Goal: Information Seeking & Learning: Compare options

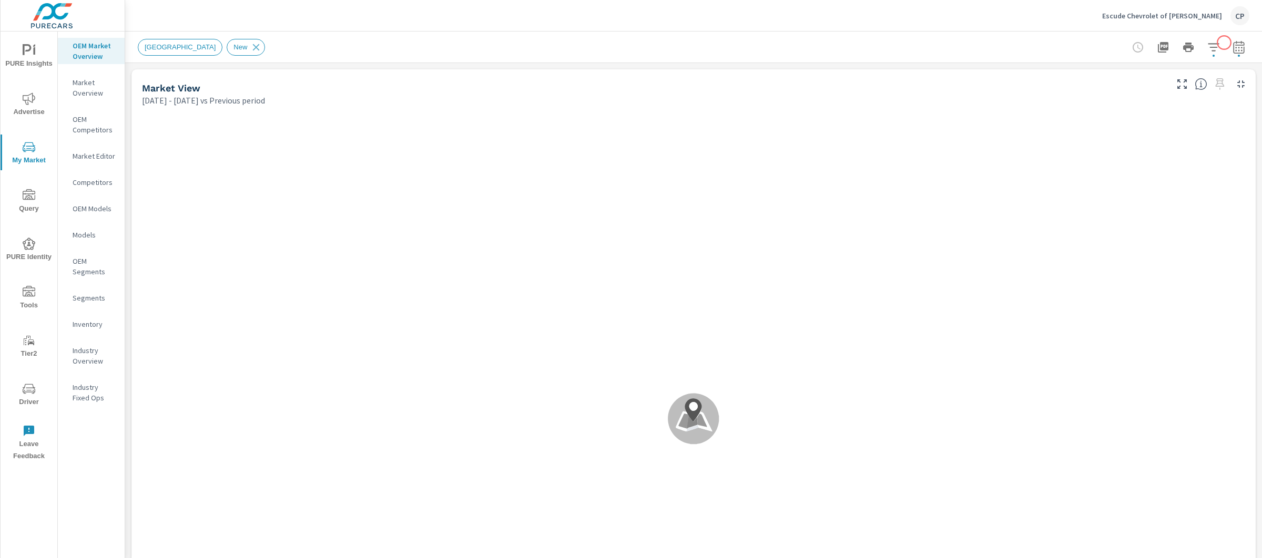
click at [1232, 43] on icon "button" at bounding box center [1238, 47] width 13 height 13
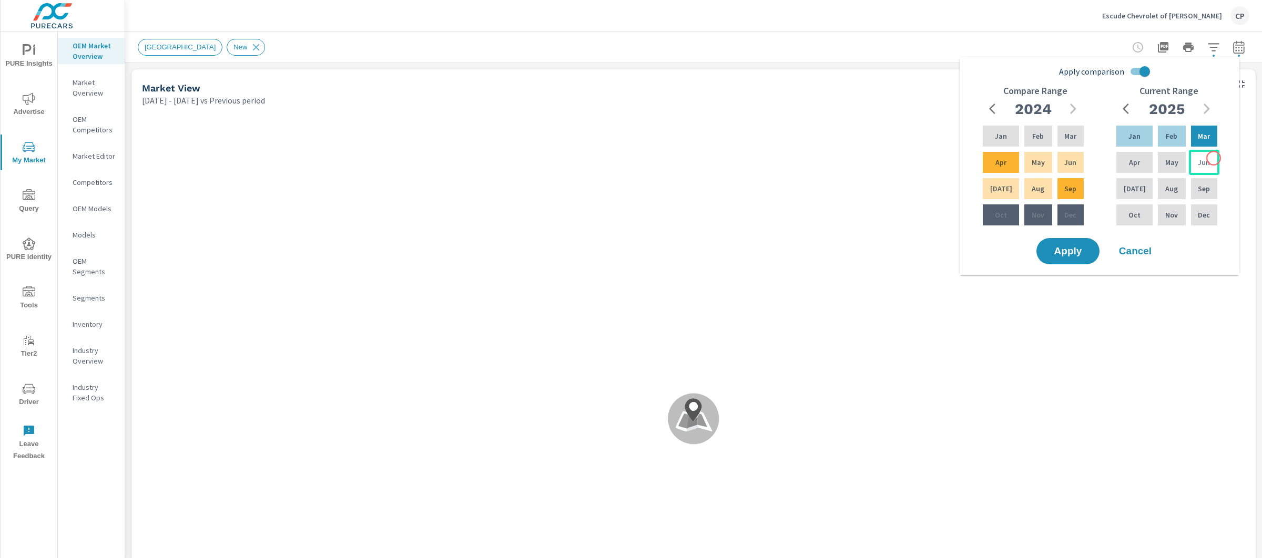
click at [1213, 158] on div "Jun" at bounding box center [1204, 162] width 30 height 25
click at [1129, 141] on div "Jan" at bounding box center [1134, 136] width 40 height 25
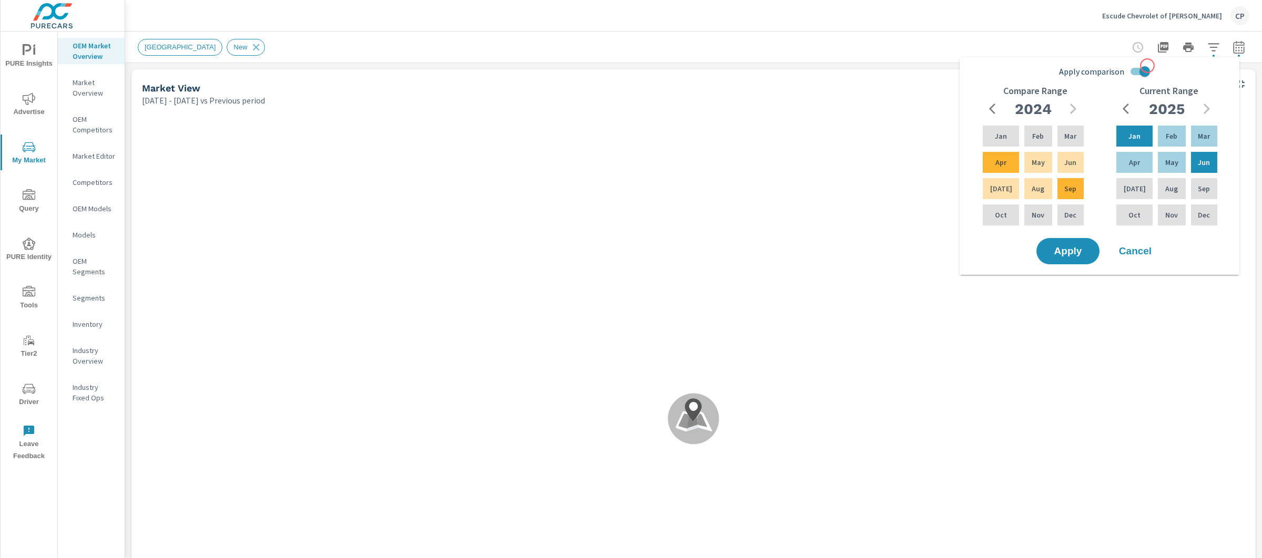
click at [1146, 67] on input "Apply comparison" at bounding box center [1144, 72] width 60 height 20
checkbox input "false"
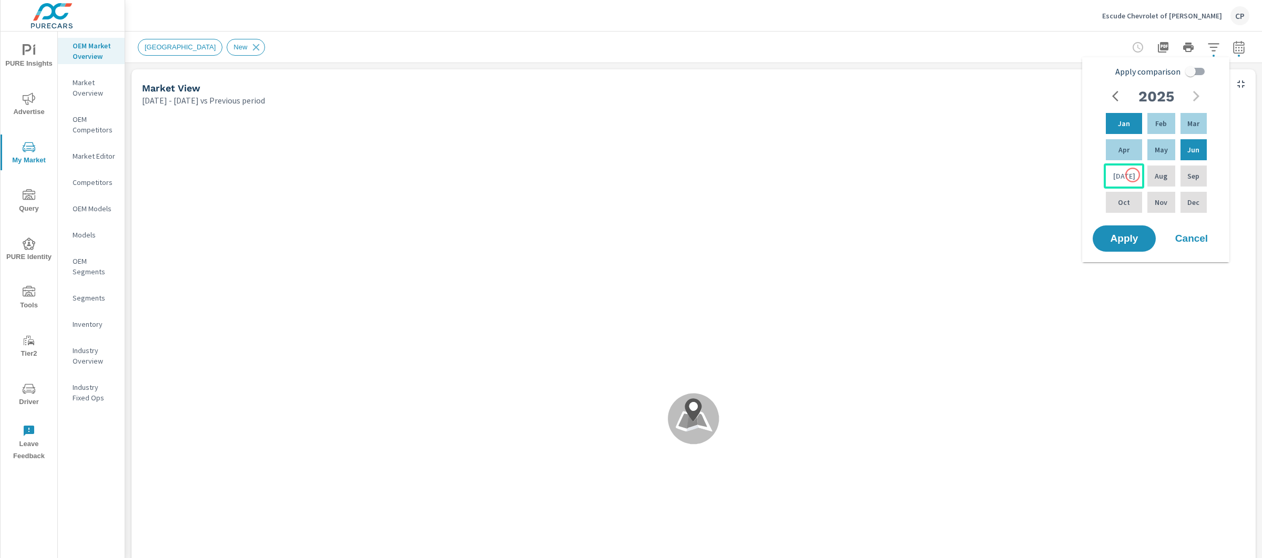
click at [1132, 175] on div "Jul" at bounding box center [1123, 175] width 40 height 25
click at [1161, 114] on div "Feb" at bounding box center [1161, 123] width 32 height 25
click at [1119, 236] on span "Apply" at bounding box center [1123, 239] width 43 height 10
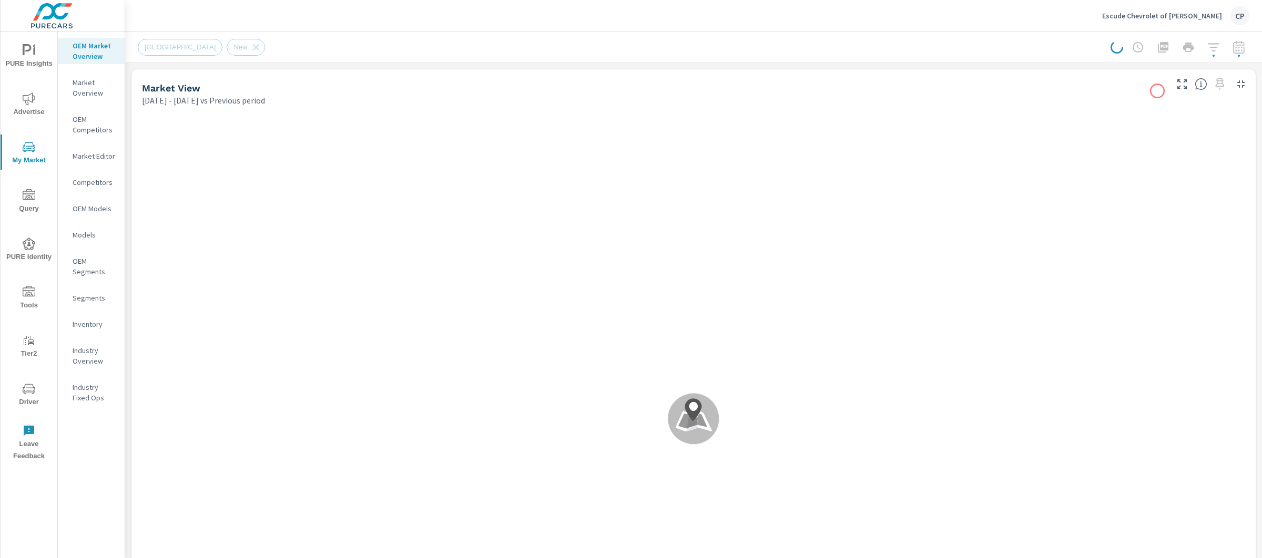
scroll to position [1, 0]
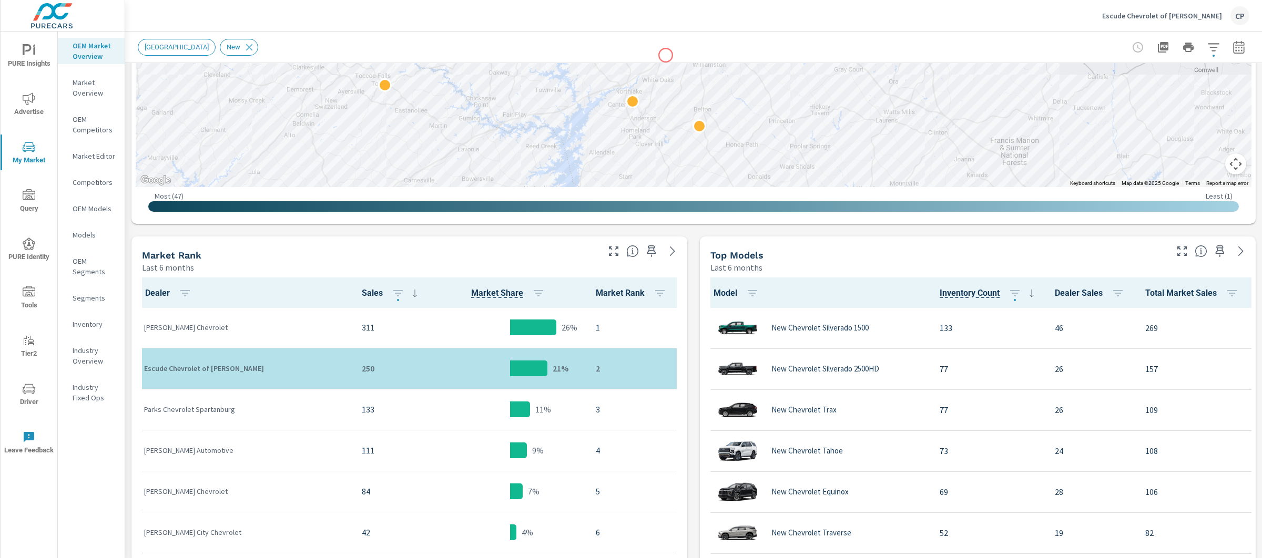
scroll to position [489, 0]
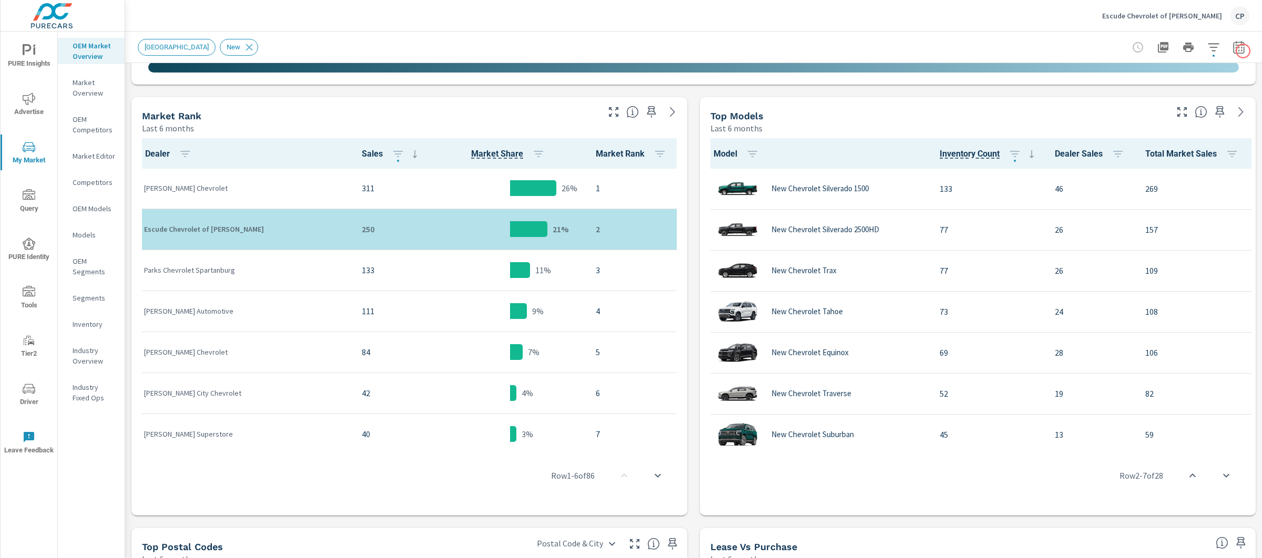
click at [1242, 51] on div "New Market Area New" at bounding box center [693, 47] width 1137 height 31
click at [1233, 51] on icon "button" at bounding box center [1238, 46] width 11 height 13
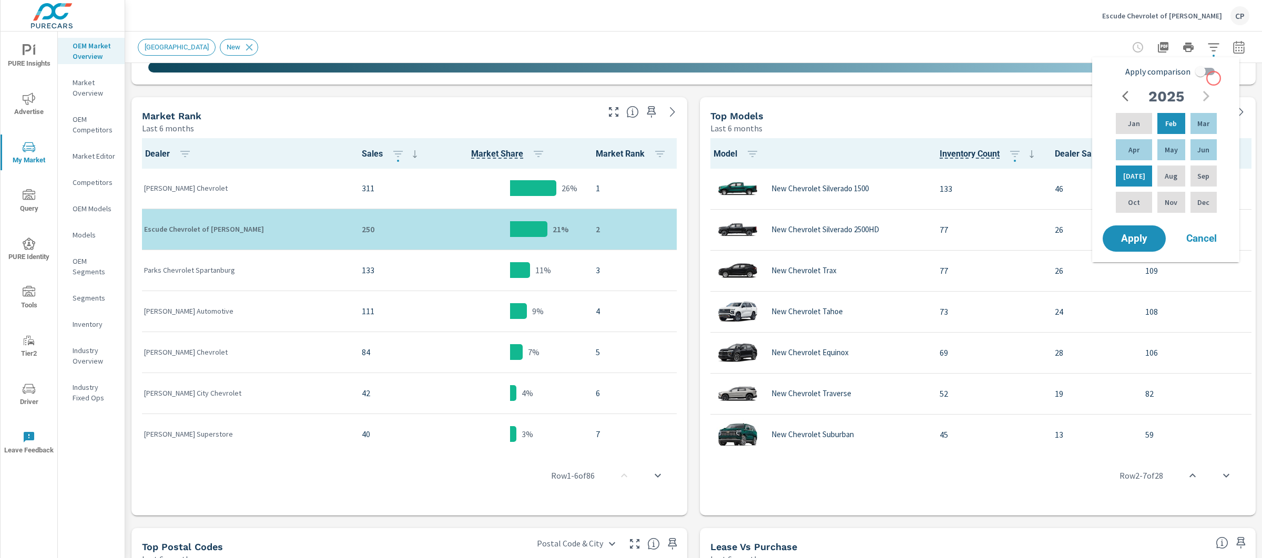
click at [1208, 80] on input "Apply comparison" at bounding box center [1200, 72] width 60 height 20
checkbox input "true"
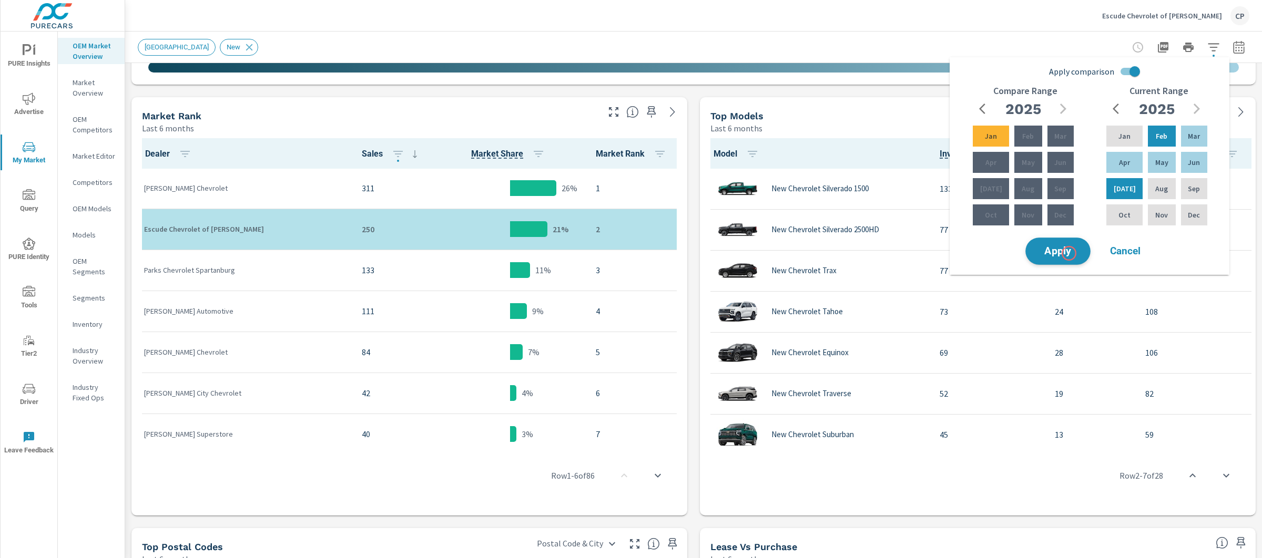
click at [1069, 253] on span "Apply" at bounding box center [1057, 252] width 43 height 10
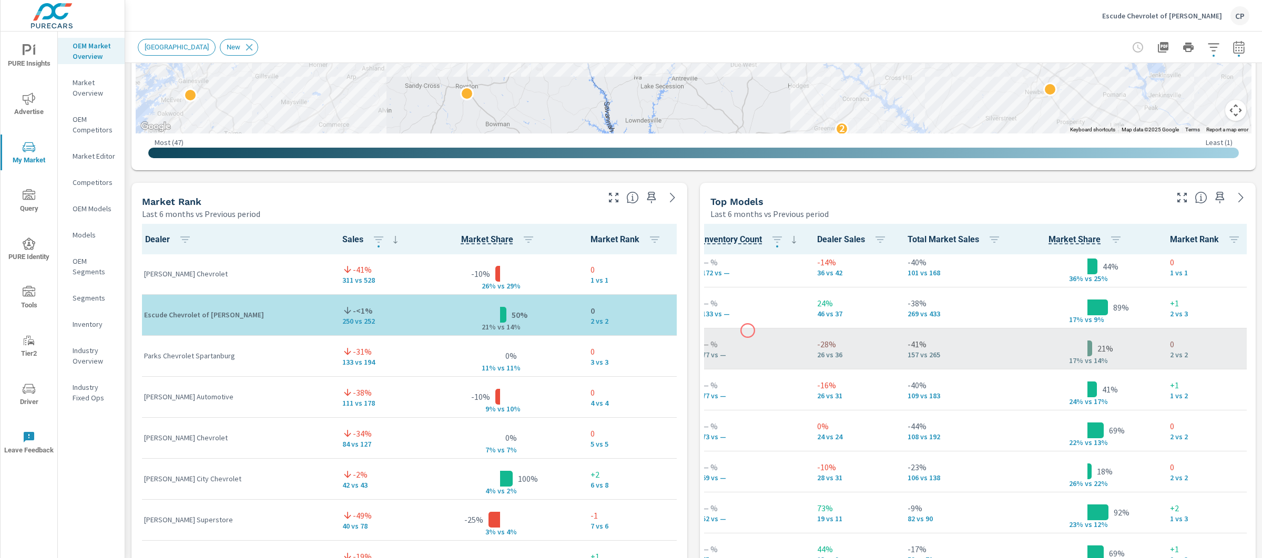
scroll to position [0, 238]
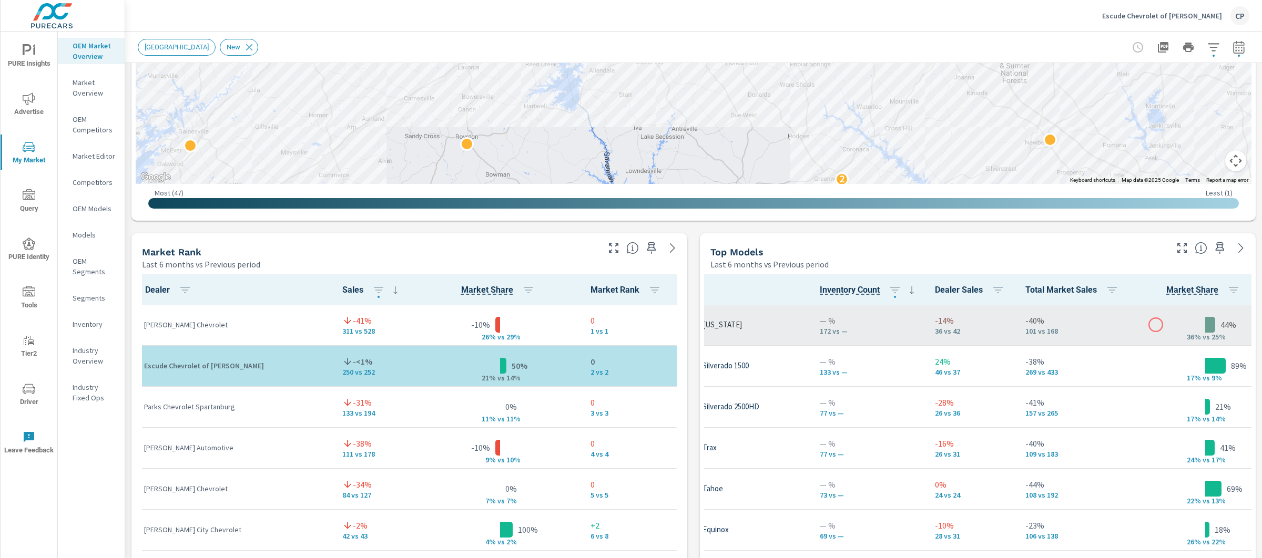
scroll to position [1, 120]
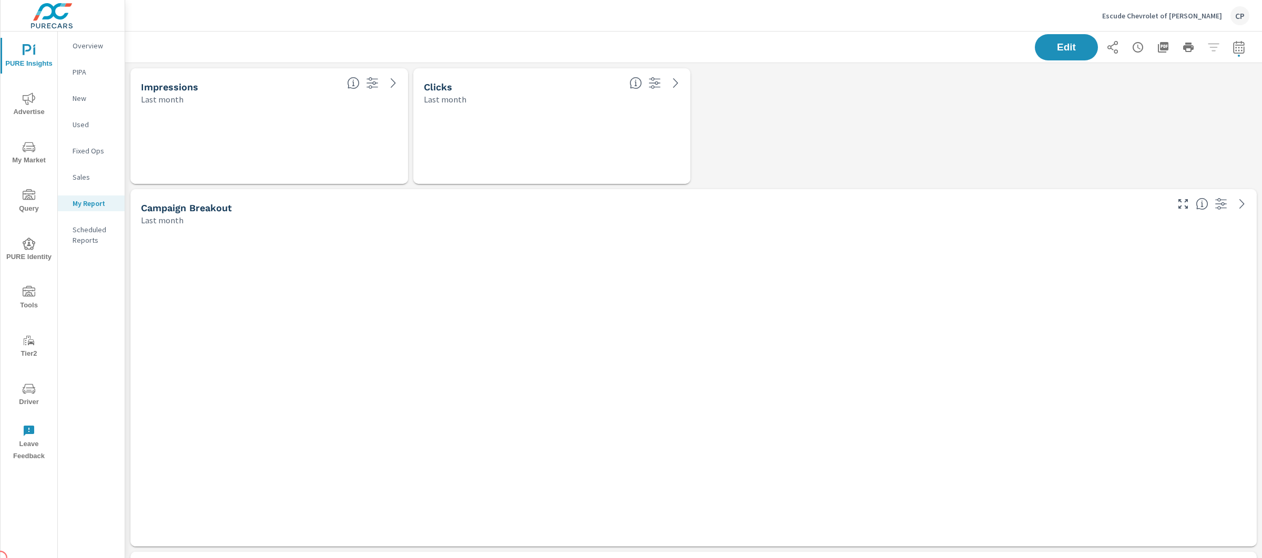
scroll to position [3652, 1147]
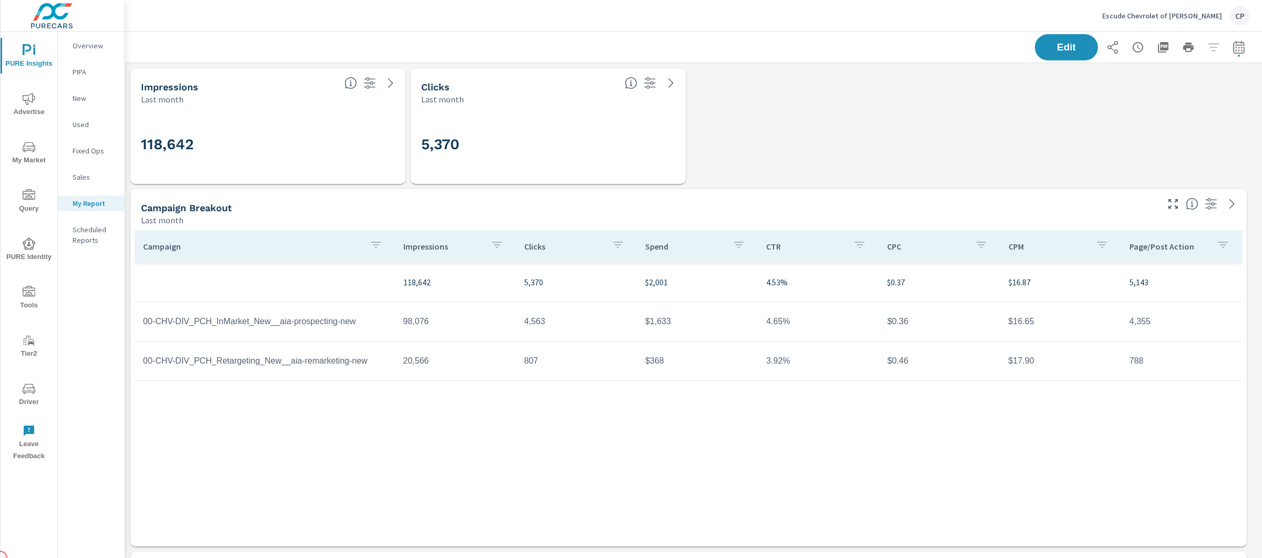
scroll to position [237, 0]
click at [1233, 43] on icon "button" at bounding box center [1238, 46] width 11 height 13
select select "Last month"
click at [1134, 109] on div "Date Range Custom [DATE] Last week Last 7 days Last 14 days Last 30 days Last 4…" at bounding box center [1155, 98] width 135 height 53
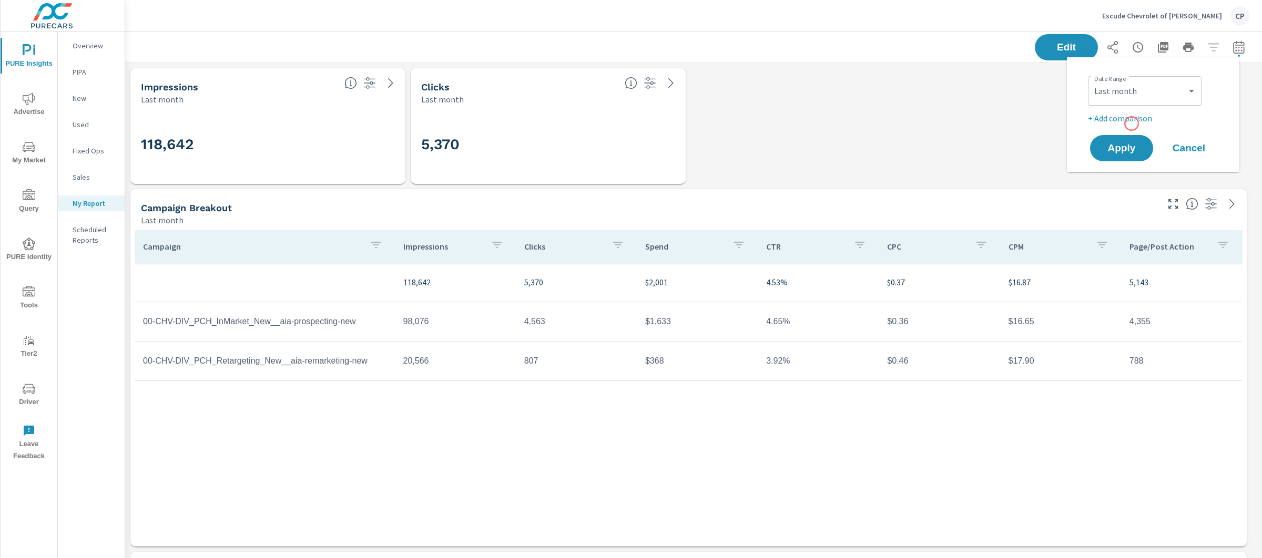
click at [1131, 126] on div "Date Range Custom [DATE] Last week Last 7 days Last 14 days Last 30 days Last 4…" at bounding box center [1152, 115] width 147 height 98
click at [1131, 114] on p "+ Add comparison" at bounding box center [1155, 118] width 135 height 13
click at [1148, 138] on select "Custom Previous period Previous month Previous year" at bounding box center [1144, 137] width 105 height 21
select select "Previous month"
click at [1138, 178] on span "Apply" at bounding box center [1121, 178] width 43 height 10
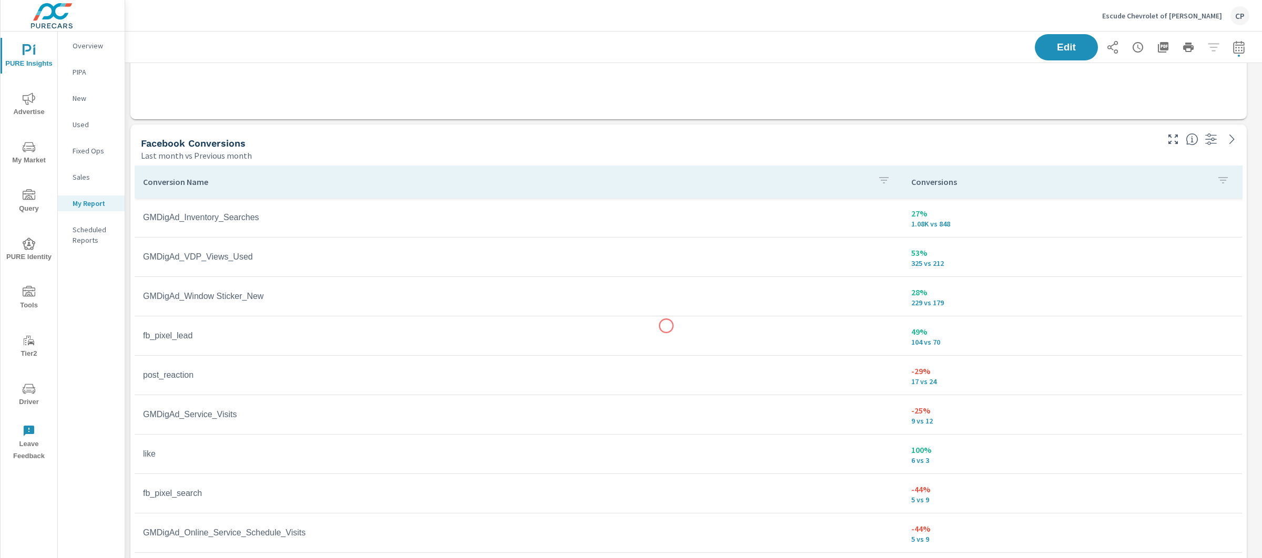
scroll to position [442, 0]
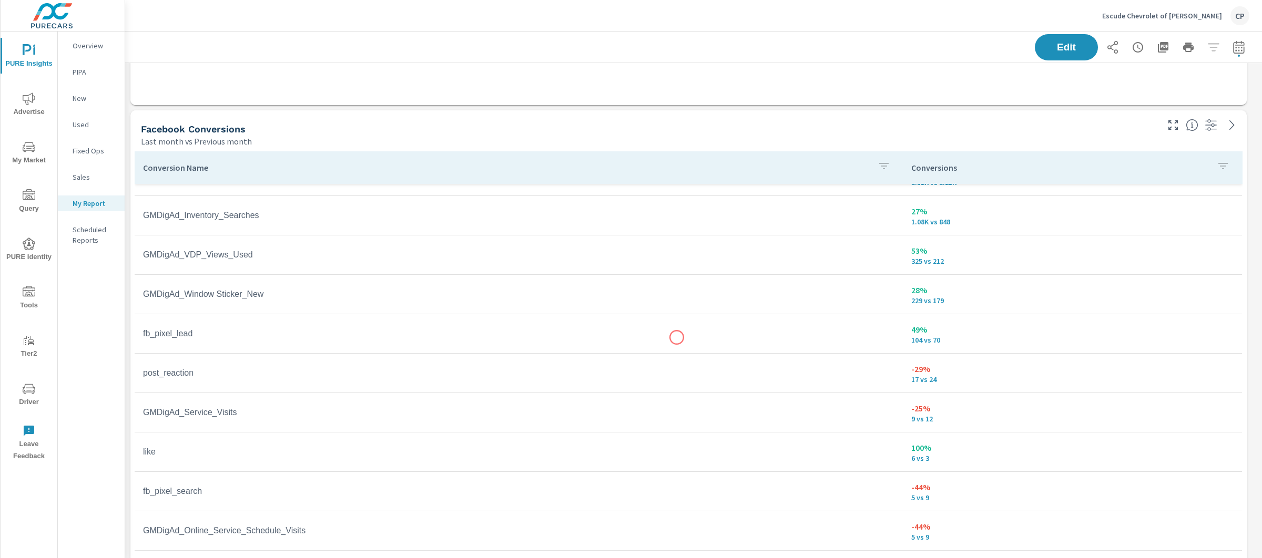
scroll to position [79, 0]
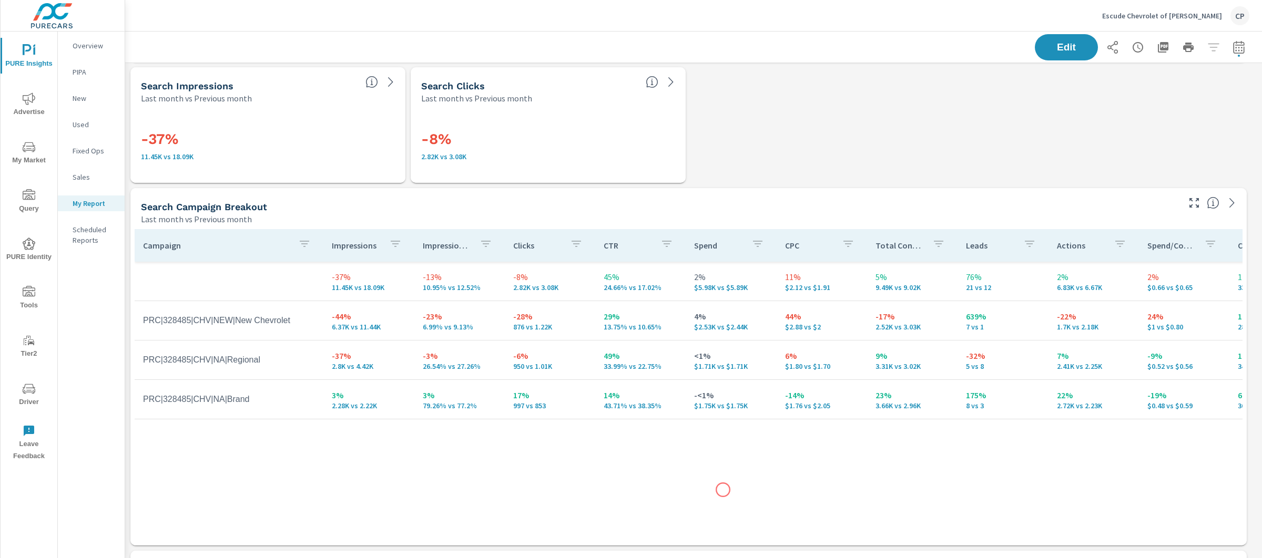
scroll to position [1633, 0]
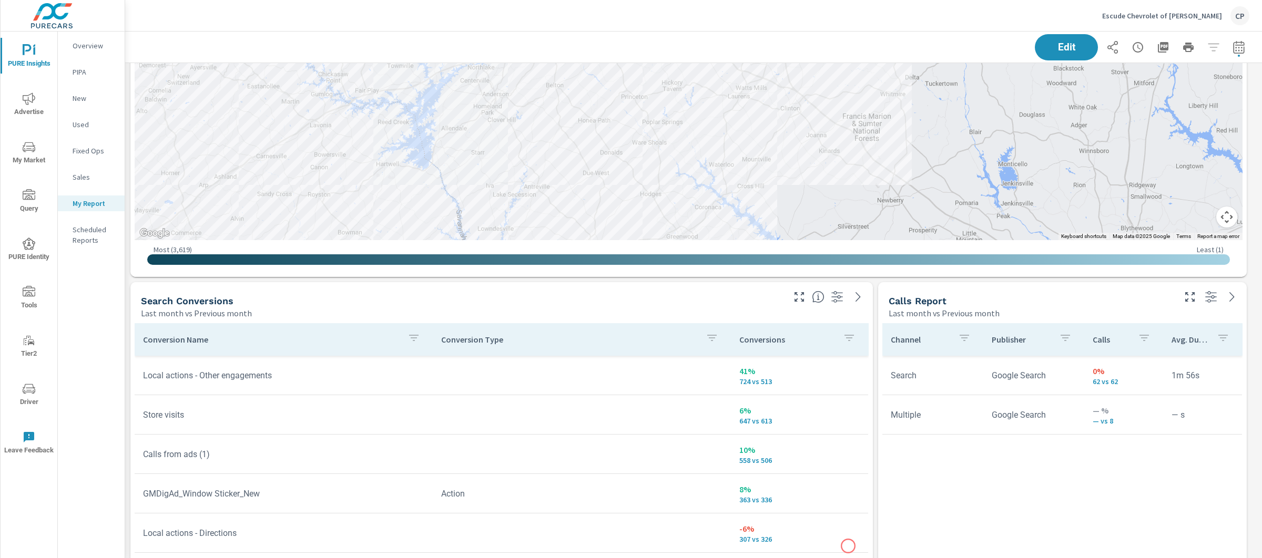
scroll to position [2566, 0]
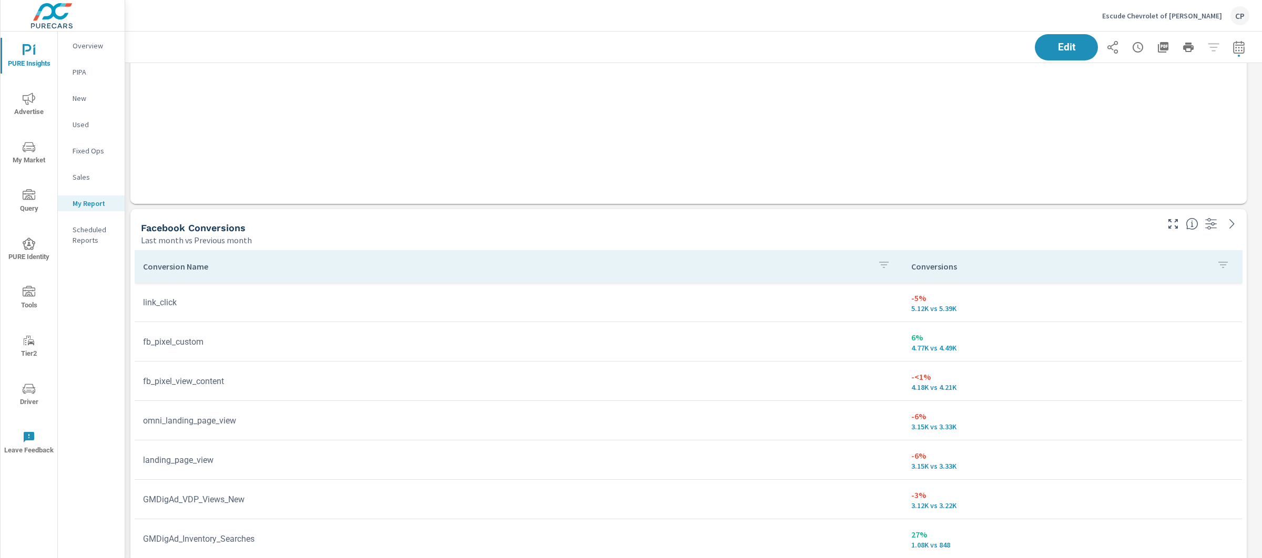
scroll to position [344, 0]
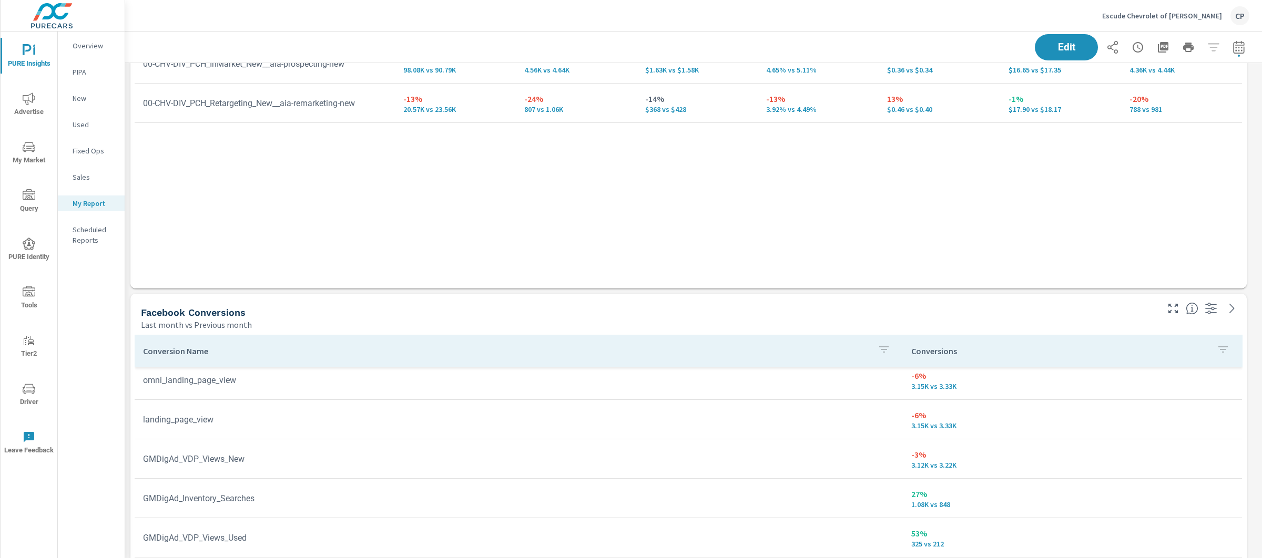
scroll to position [439, 0]
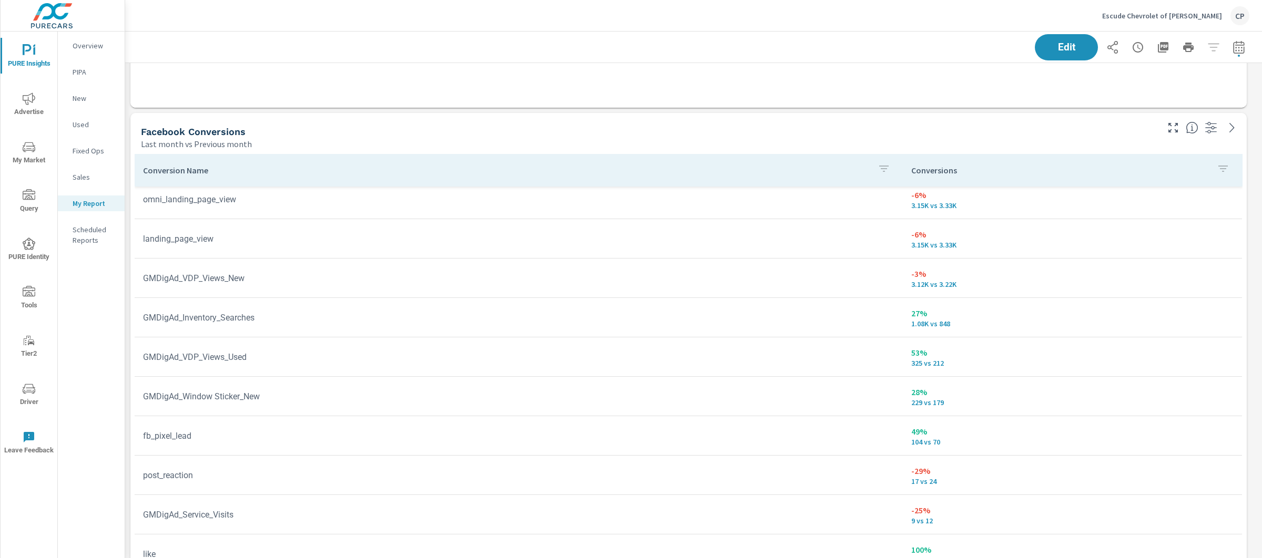
scroll to position [367, 0]
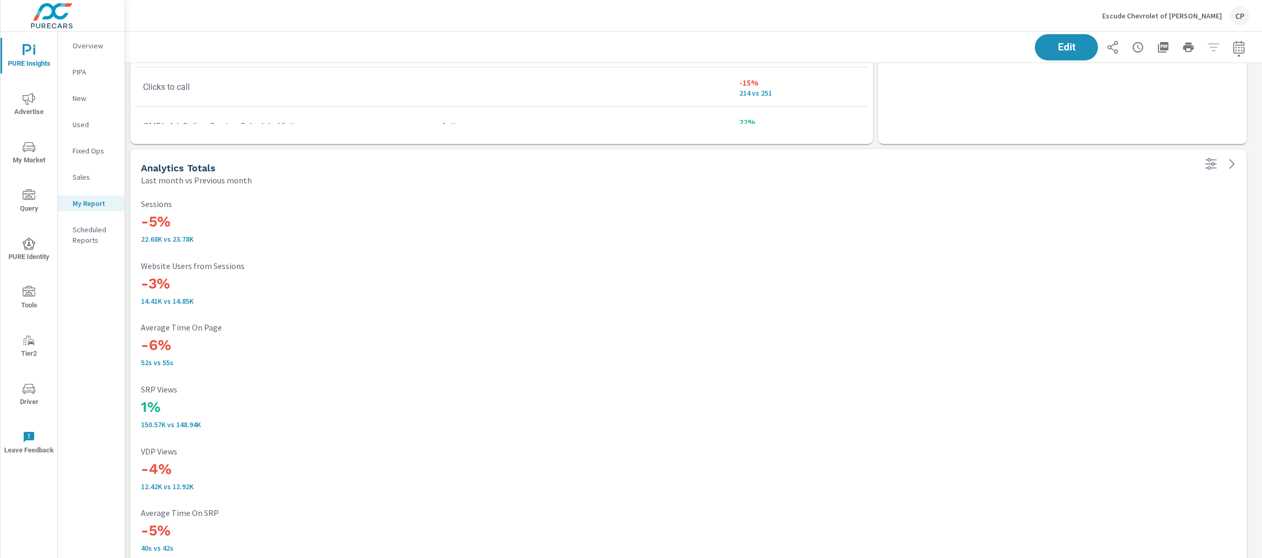
scroll to position [3137, 0]
